Goal: Transaction & Acquisition: Purchase product/service

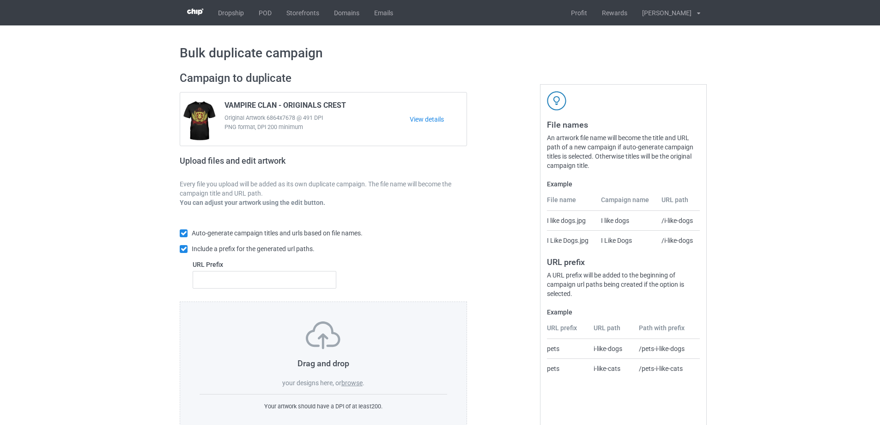
click at [355, 379] on label "browse" at bounding box center [351, 382] width 21 height 7
click at [0, 0] on input "browse" at bounding box center [0, 0] width 0 height 0
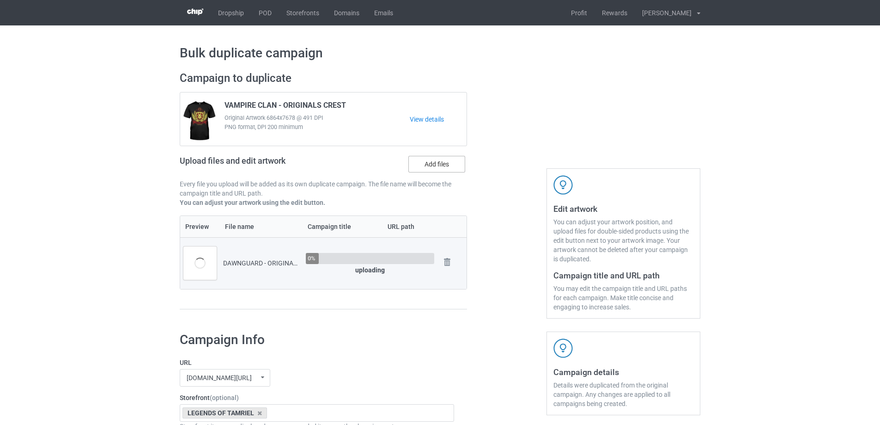
click at [426, 170] on label "Add files" at bounding box center [436, 164] width 57 height 17
click at [0, 0] on input "Add files" at bounding box center [0, 0] width 0 height 0
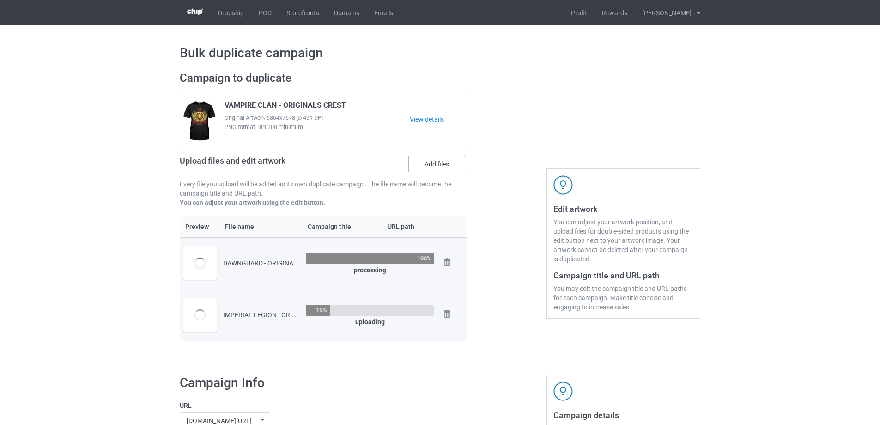
click at [419, 165] on label "Add files" at bounding box center [436, 164] width 57 height 17
click at [0, 0] on input "Add files" at bounding box center [0, 0] width 0 height 0
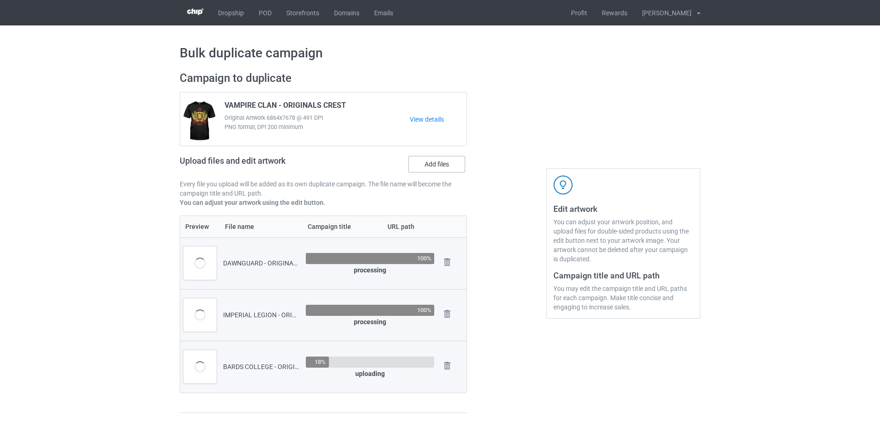
click at [434, 171] on label "Add files" at bounding box center [436, 164] width 57 height 17
click at [0, 0] on input "Add files" at bounding box center [0, 0] width 0 height 0
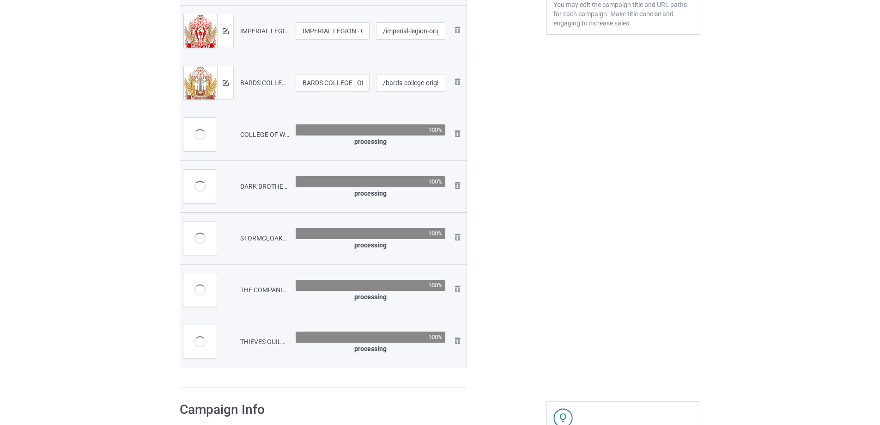
scroll to position [323, 0]
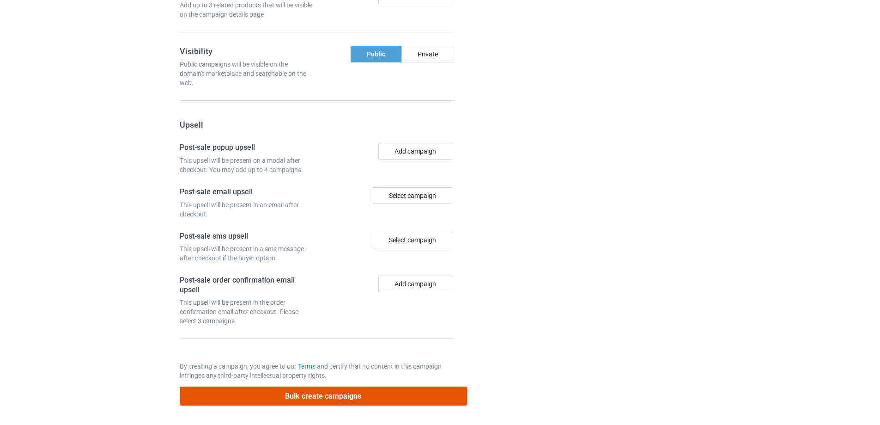
click at [385, 392] on button "Bulk create campaigns" at bounding box center [323, 395] width 287 height 19
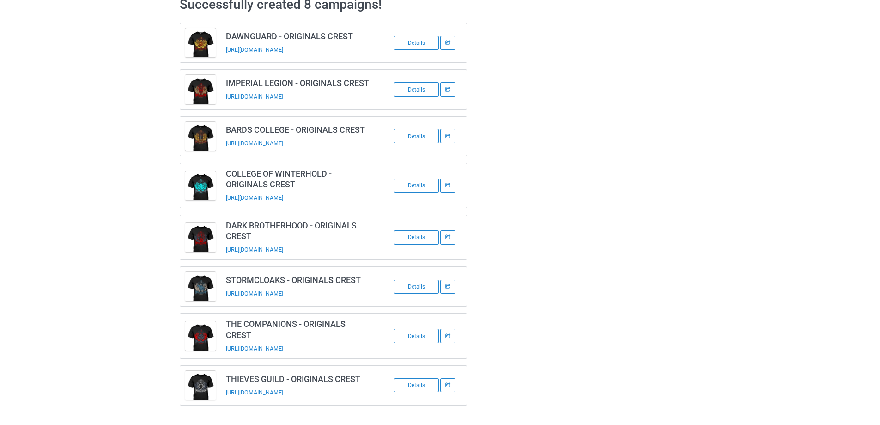
scroll to position [48, 0]
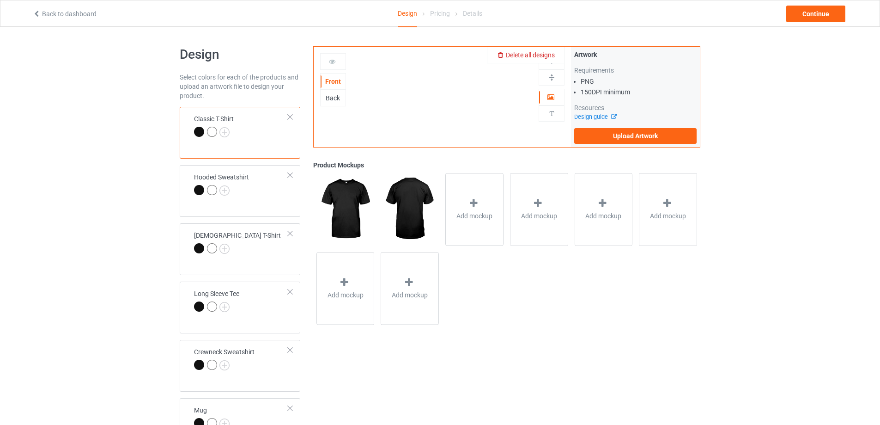
click at [545, 55] on span "Delete all designs" at bounding box center [530, 54] width 49 height 7
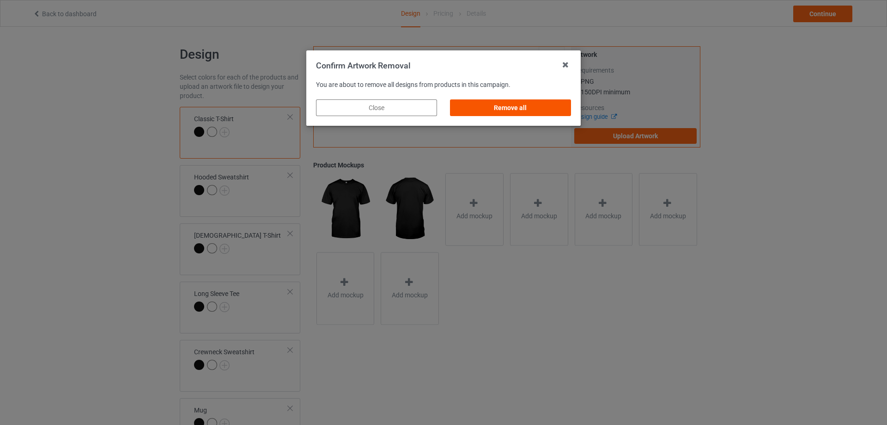
click at [519, 106] on div "Remove all" at bounding box center [510, 107] width 121 height 17
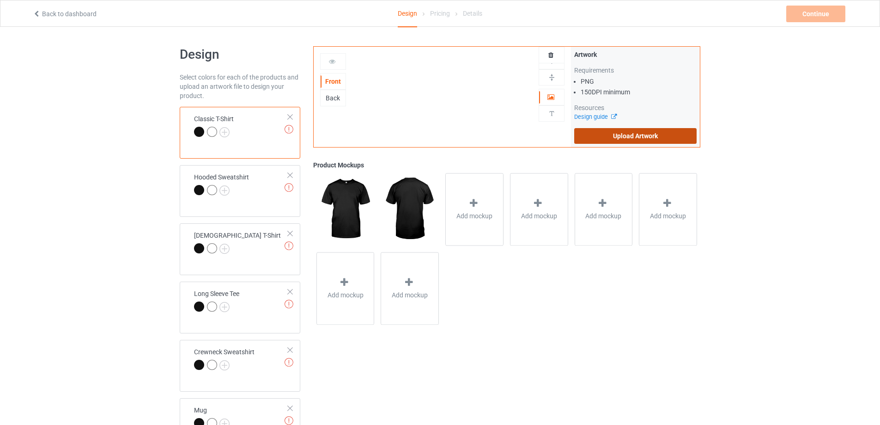
click at [653, 129] on label "Upload Artwork" at bounding box center [635, 136] width 122 height 16
click at [0, 0] on input "Upload Artwork" at bounding box center [0, 0] width 0 height 0
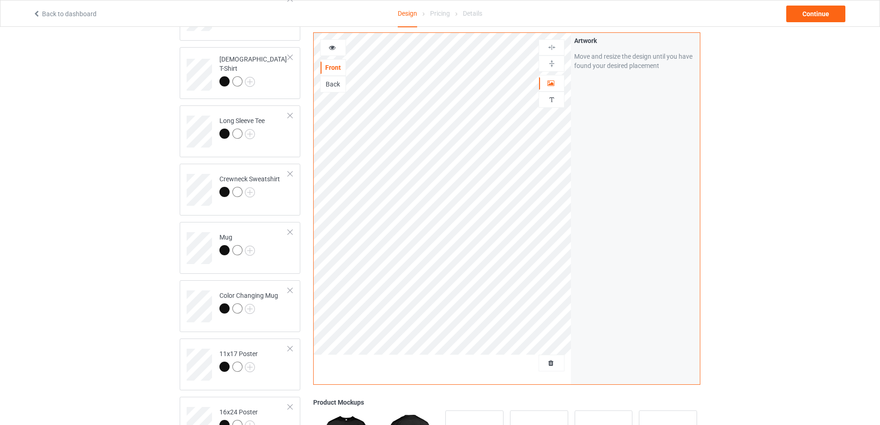
scroll to position [185, 0]
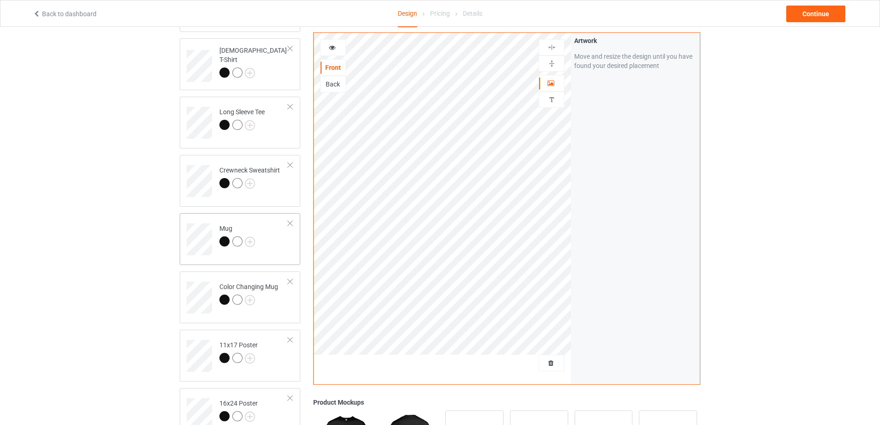
click at [281, 253] on td "Mug" at bounding box center [253, 236] width 79 height 38
click at [549, 63] on img at bounding box center [551, 63] width 9 height 9
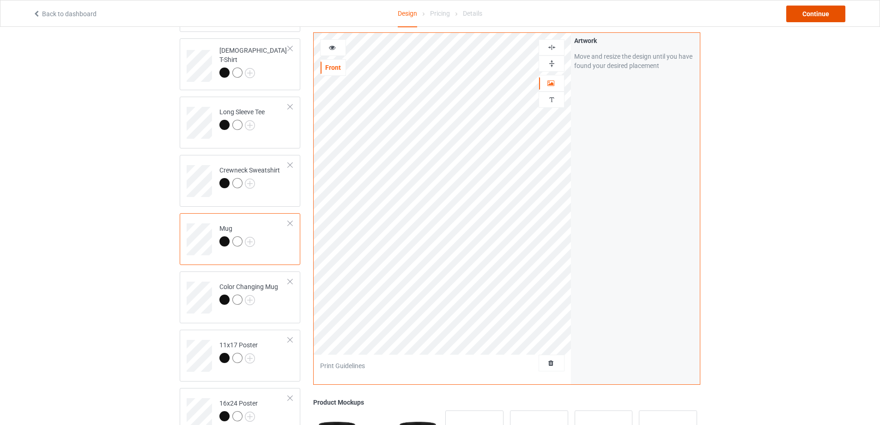
click at [811, 12] on div "Continue" at bounding box center [815, 14] width 59 height 17
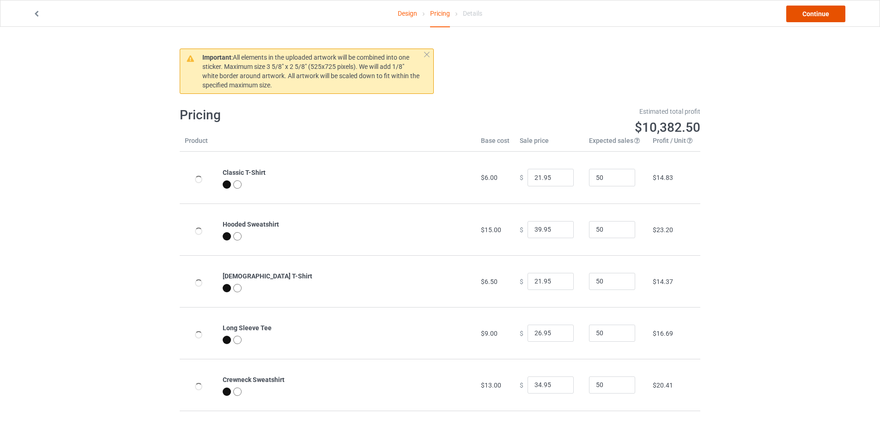
click at [811, 12] on link "Continue" at bounding box center [815, 14] width 59 height 17
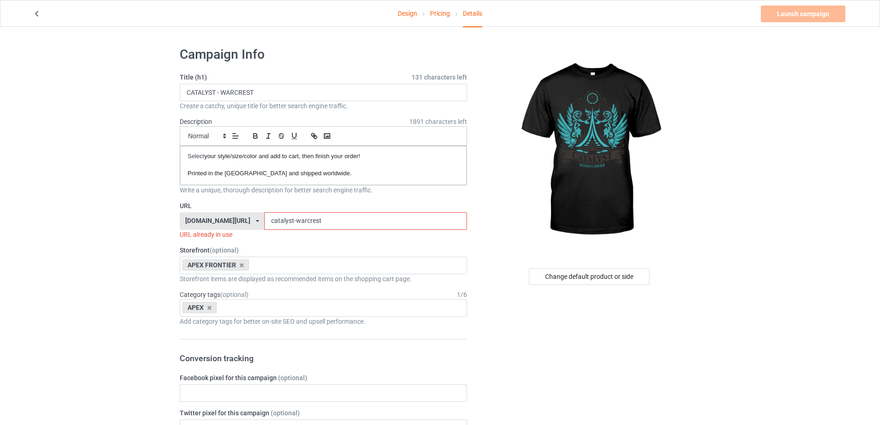
click at [351, 218] on input "catalyst-warcrest" at bounding box center [365, 221] width 202 height 18
paste input "vampire clan - originals crest"
drag, startPoint x: 344, startPoint y: 219, endPoint x: 282, endPoint y: 220, distance: 61.9
click at [282, 220] on input "catalyst-warcrestvampire clan - originals crest" at bounding box center [365, 221] width 202 height 18
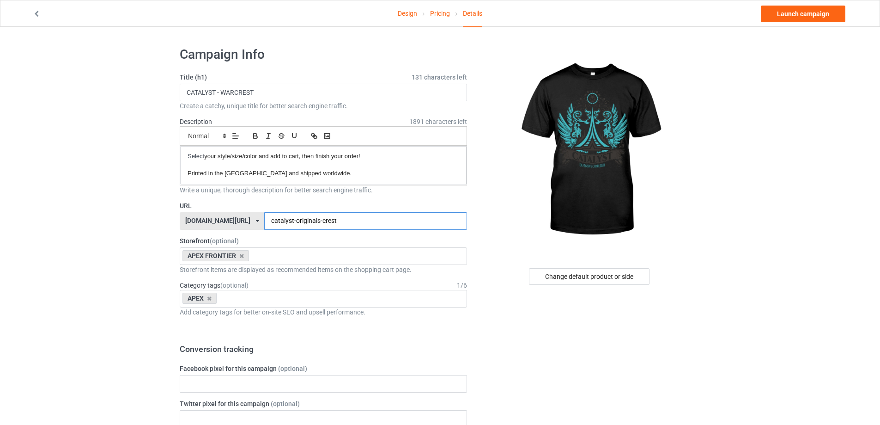
type input "catalyst-originals-crest"
drag, startPoint x: 354, startPoint y: 98, endPoint x: 43, endPoint y: 82, distance: 311.3
paste input "ORIGINALS"
type input "CATALYST - ORIGINALS CREST"
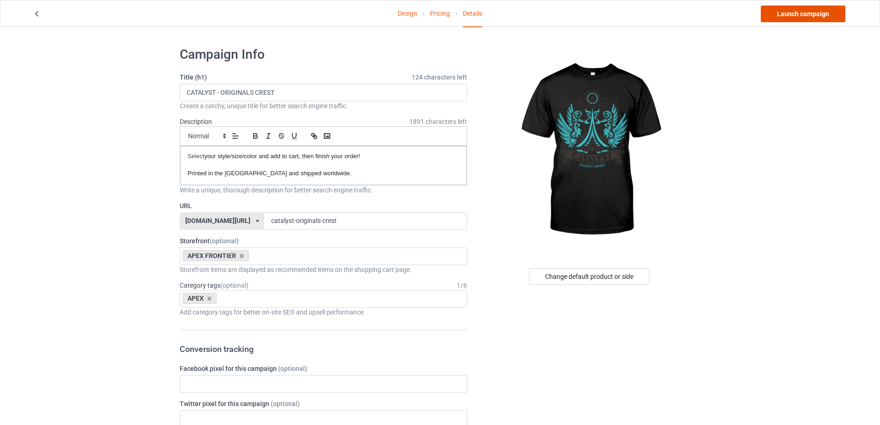
click at [779, 12] on link "Launch campaign" at bounding box center [803, 14] width 85 height 17
